Goal: Information Seeking & Learning: Check status

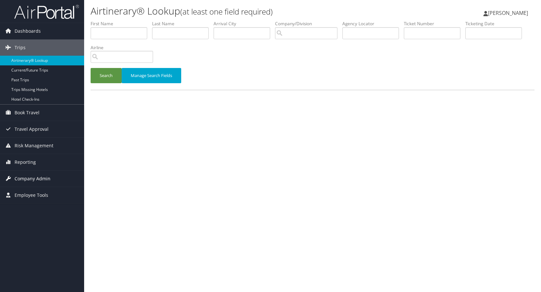
click at [34, 176] on span "Company Admin" at bounding box center [33, 178] width 36 height 16
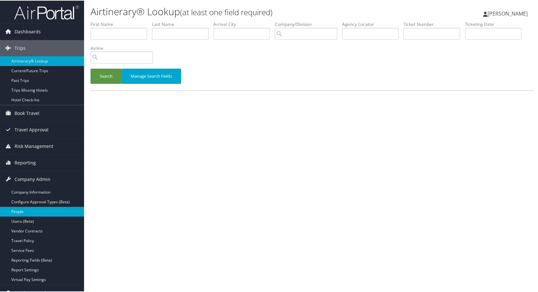
click at [26, 211] on link "People" at bounding box center [42, 211] width 84 height 10
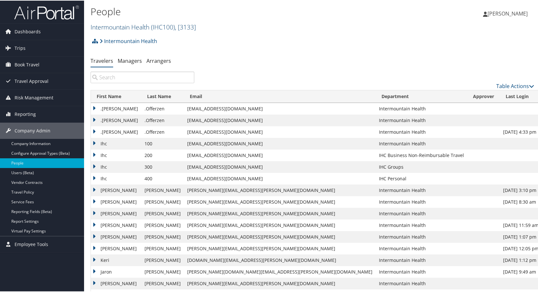
click at [137, 26] on link "Intermountain Health ( IHC100 ) , [ 3133 ]" at bounding box center [143, 26] width 105 height 9
click at [123, 67] on link "Peaks Intermountain Denver (SCL Health), [10799]" at bounding box center [133, 68] width 85 height 17
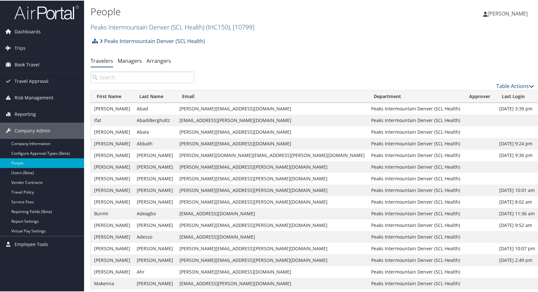
click at [123, 78] on input "search" at bounding box center [143, 77] width 104 height 12
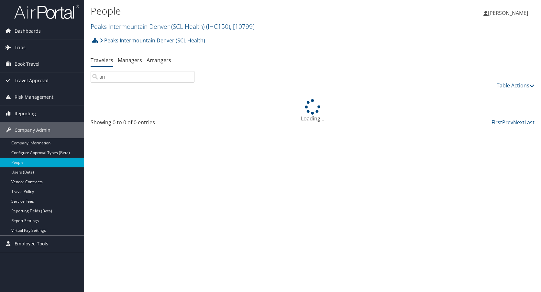
type input "n"
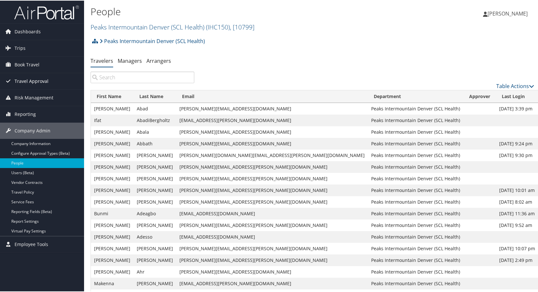
click at [34, 78] on span "Travel Approval" at bounding box center [32, 80] width 34 height 16
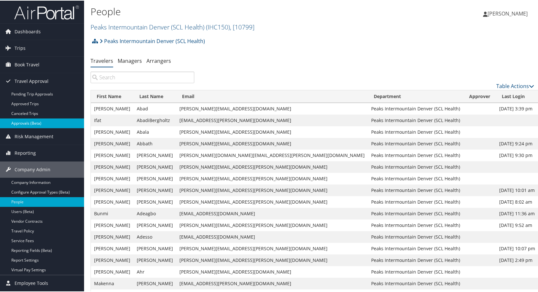
click at [23, 121] on link "Approvals (Beta)" at bounding box center [42, 123] width 84 height 10
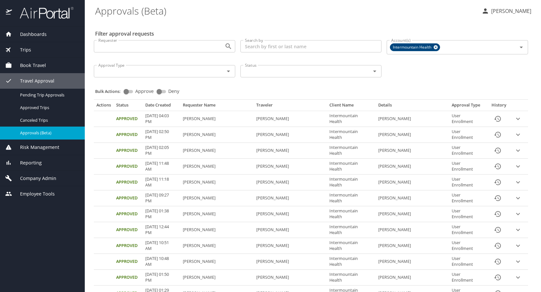
click at [26, 47] on span "Trips" at bounding box center [21, 49] width 19 height 7
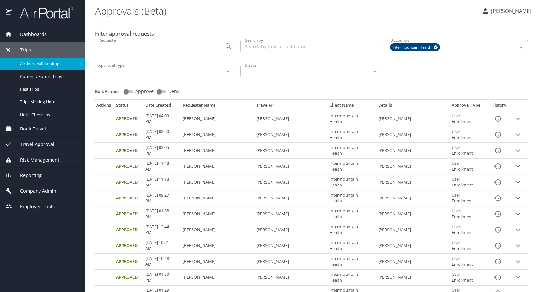
click at [27, 64] on span "Airtinerary® Lookup" at bounding box center [48, 64] width 57 height 6
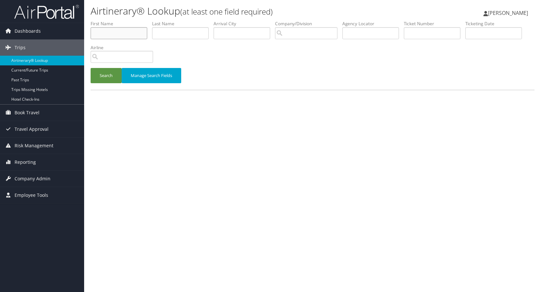
click at [110, 33] on input "text" at bounding box center [119, 33] width 57 height 12
type input "[PERSON_NAME]"
click at [104, 75] on button "Search" at bounding box center [106, 75] width 31 height 15
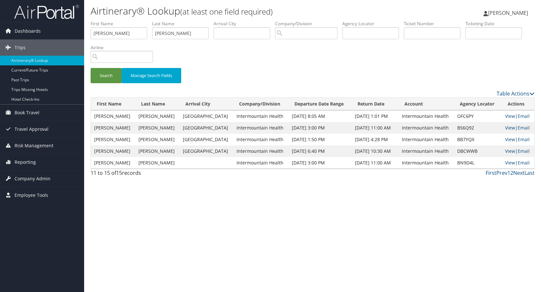
click at [503, 12] on span "[PERSON_NAME]" at bounding box center [508, 12] width 40 height 7
click at [467, 104] on link "Sign Out" at bounding box center [491, 105] width 72 height 11
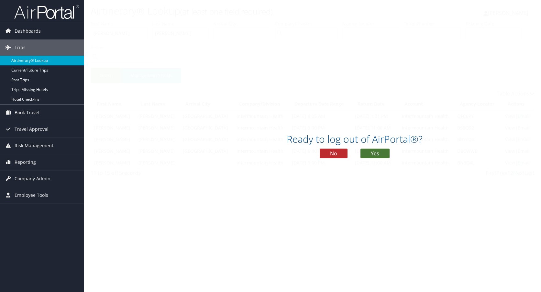
click at [375, 151] on button "Yes" at bounding box center [374, 153] width 29 height 10
